Goal: Task Accomplishment & Management: Manage account settings

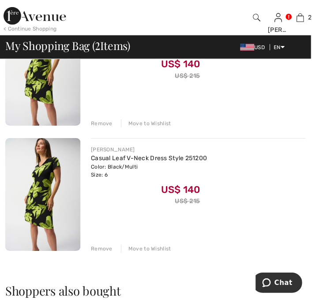
scroll to position [143, 0]
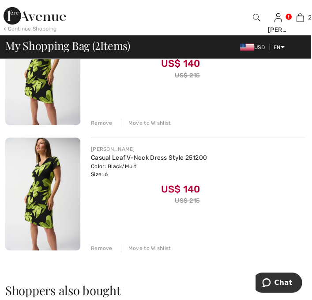
click at [102, 246] on div "Remove" at bounding box center [102, 249] width 22 height 8
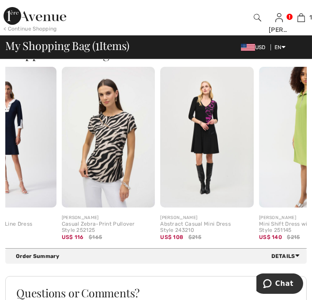
scroll to position [0, 39]
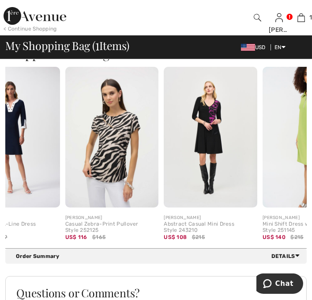
click at [295, 255] on span "Details" at bounding box center [288, 256] width 32 height 8
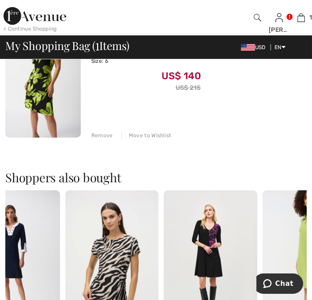
scroll to position [0, 0]
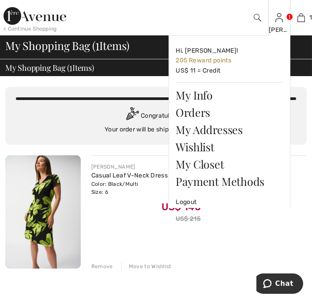
click at [283, 19] on link at bounding box center [280, 18] width 8 height 8
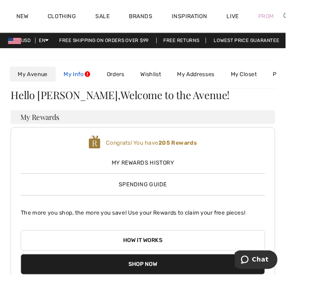
click at [87, 80] on link "My Info" at bounding box center [84, 80] width 47 height 16
